Goal: Communication & Community: Ask a question

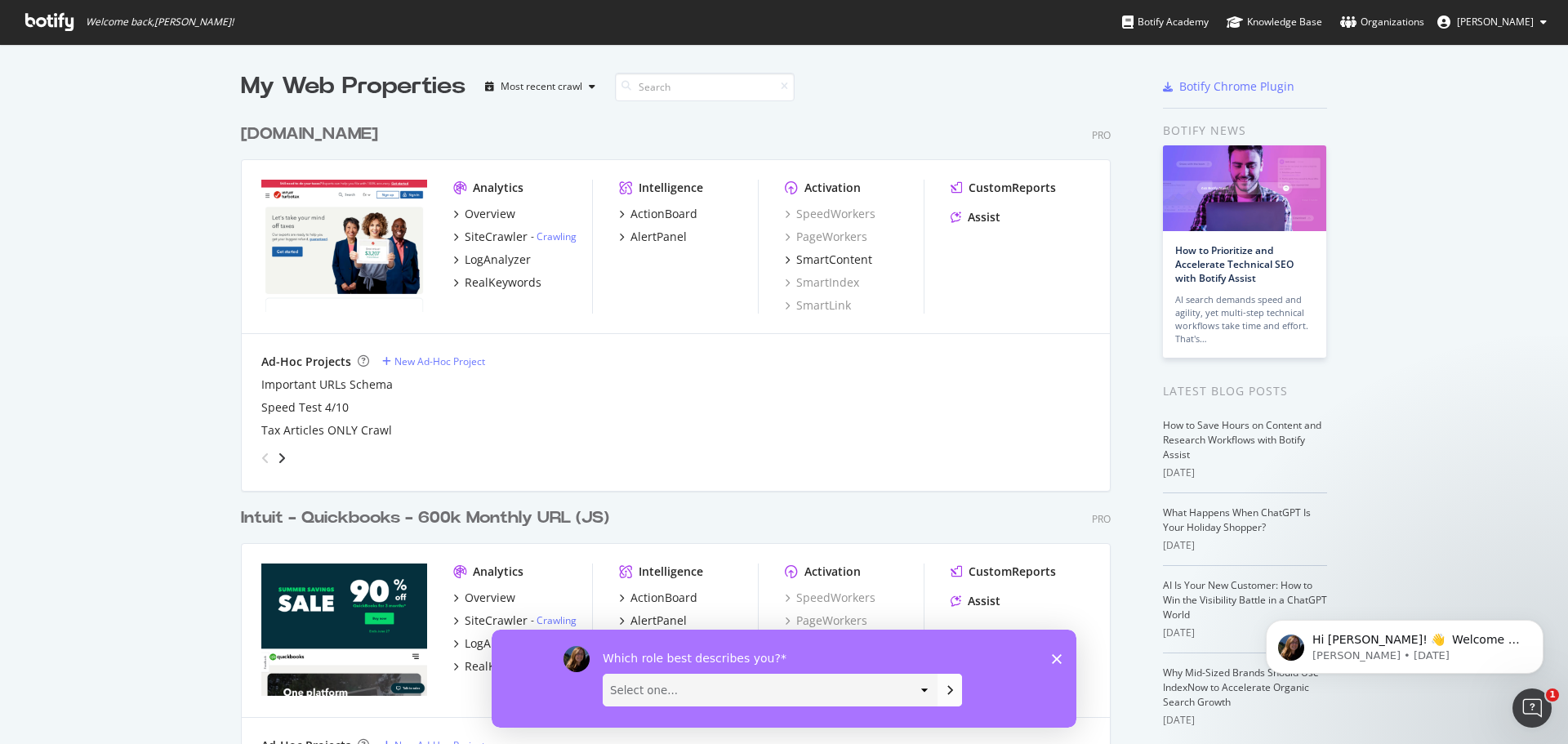
click at [71, 25] on icon at bounding box center [49, 22] width 48 height 18
click at [59, 24] on icon at bounding box center [49, 22] width 48 height 18
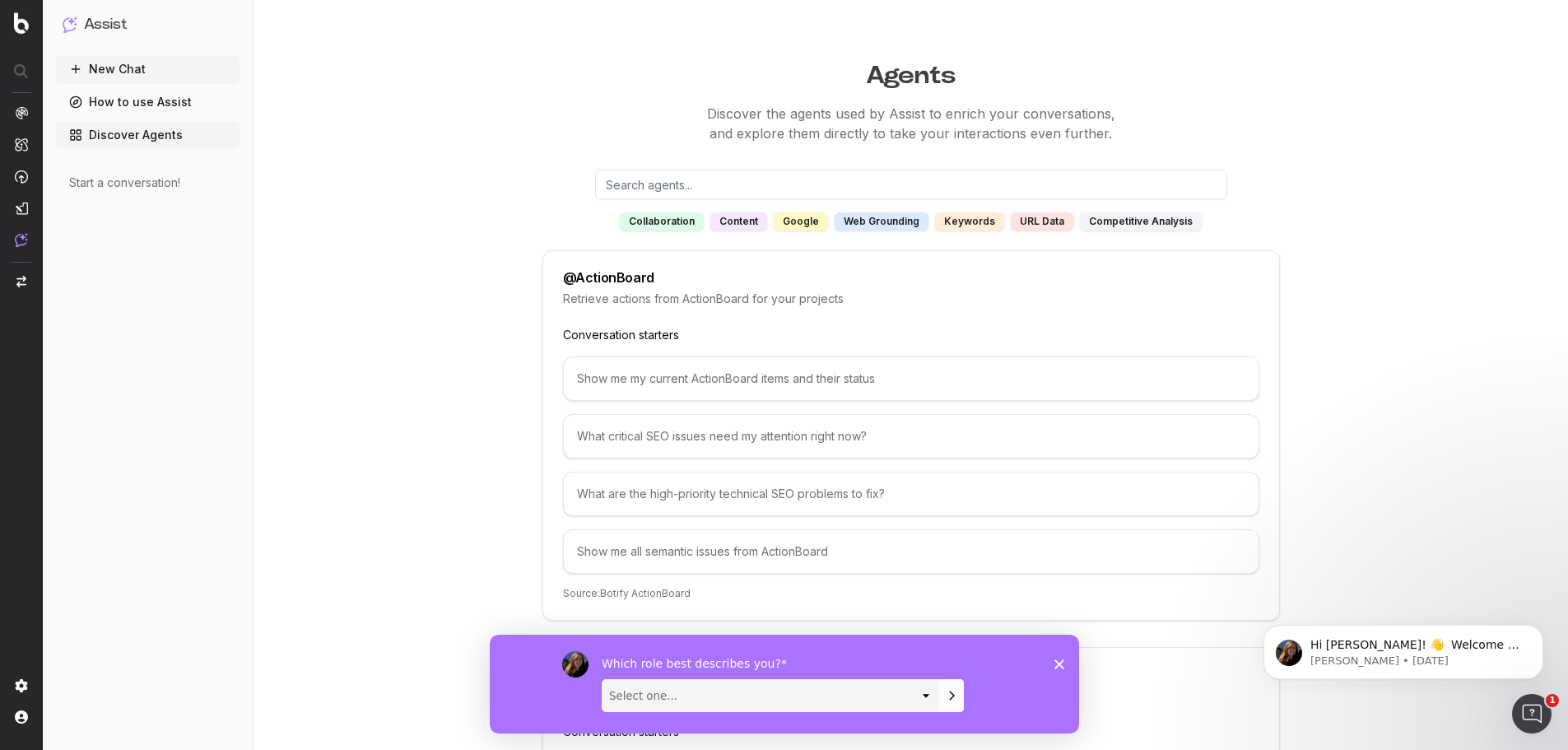
click at [144, 74] on button "New Chat" at bounding box center [148, 69] width 184 height 27
